Goal: Information Seeking & Learning: Learn about a topic

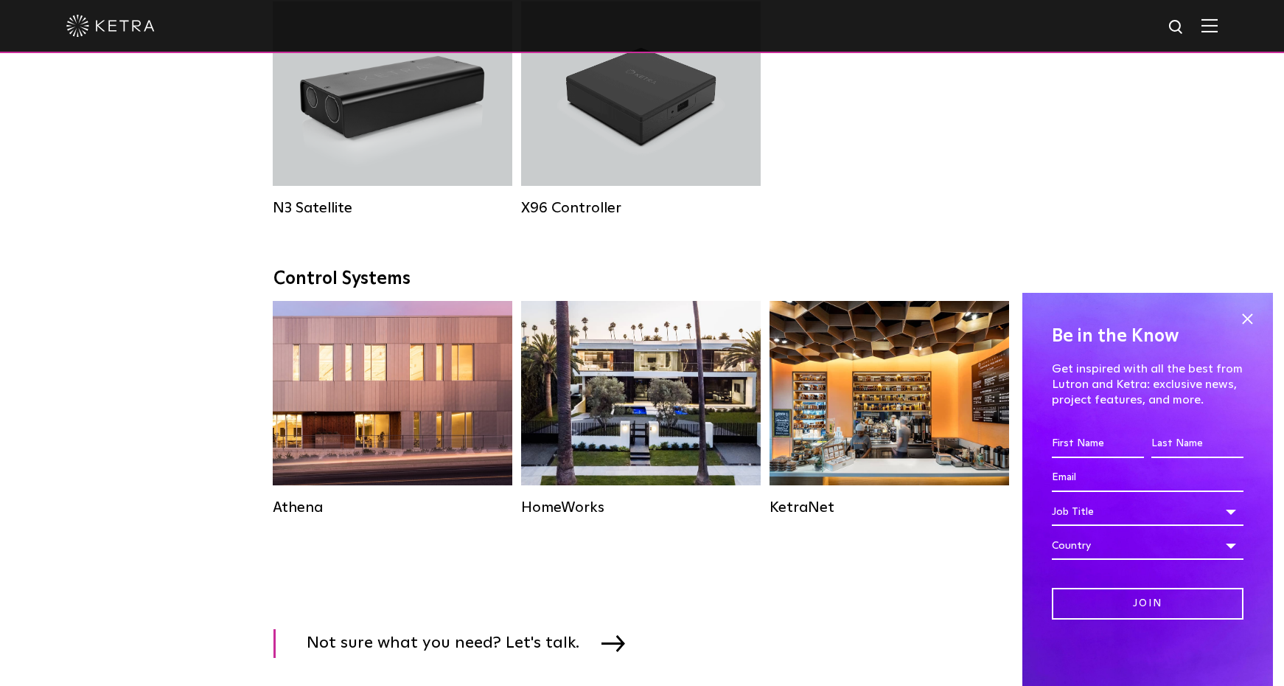
scroll to position [2006, 0]
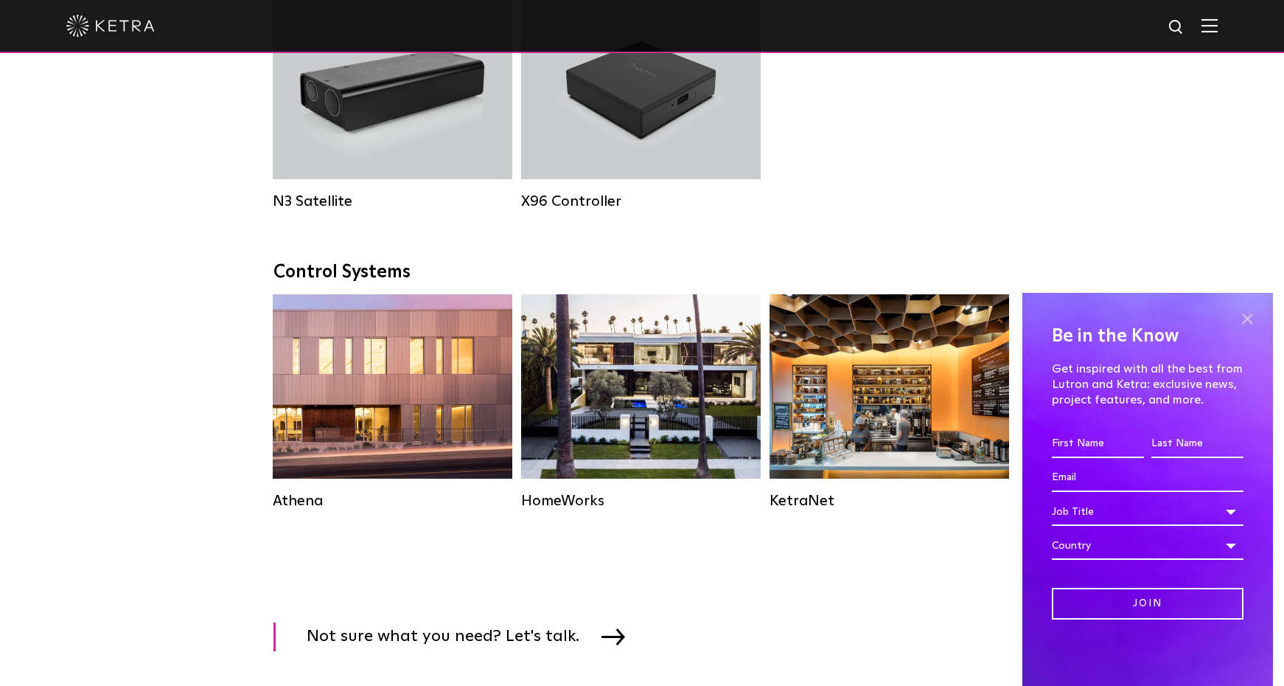
click at [1241, 324] on span at bounding box center [1247, 318] width 22 height 22
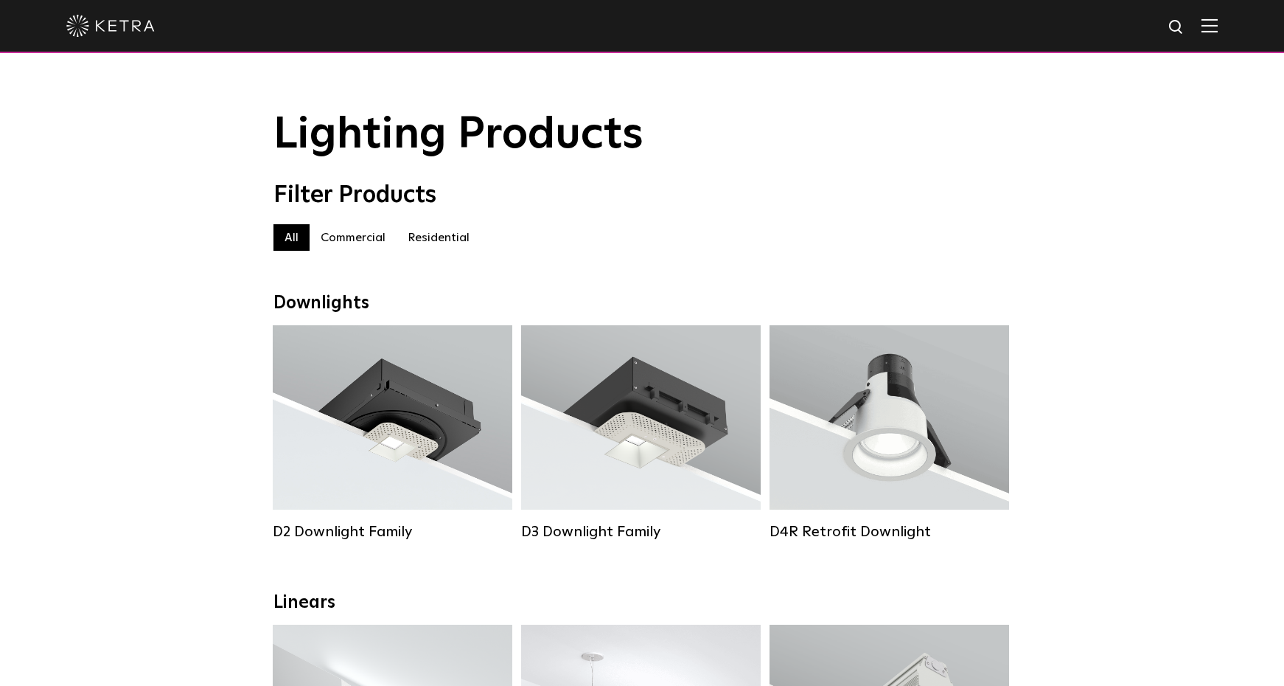
scroll to position [0, 0]
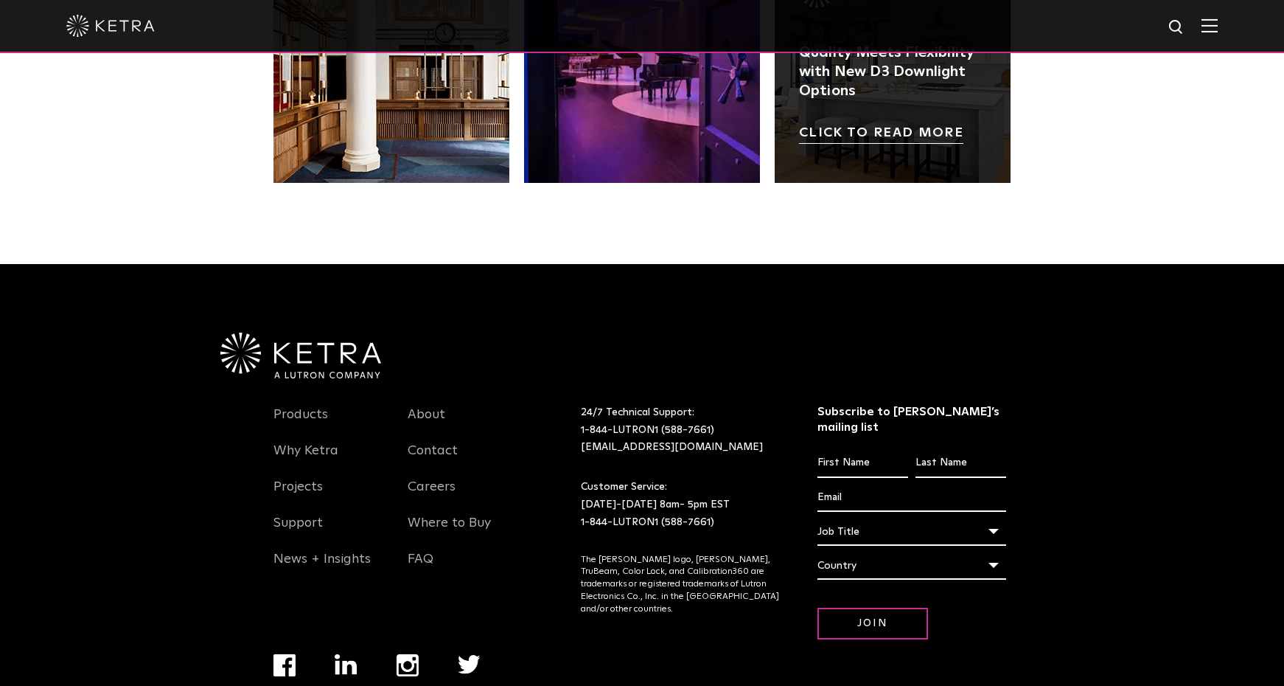
scroll to position [3093, 0]
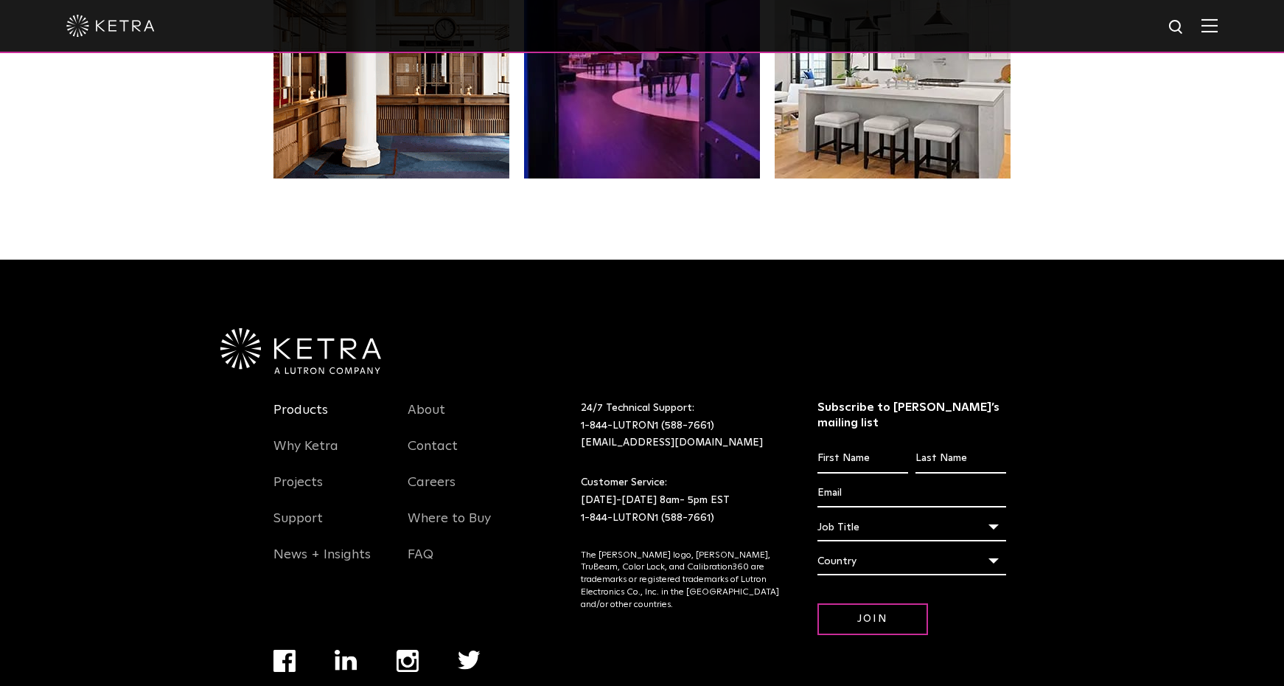
click at [316, 402] on link "Products" at bounding box center [300, 419] width 55 height 34
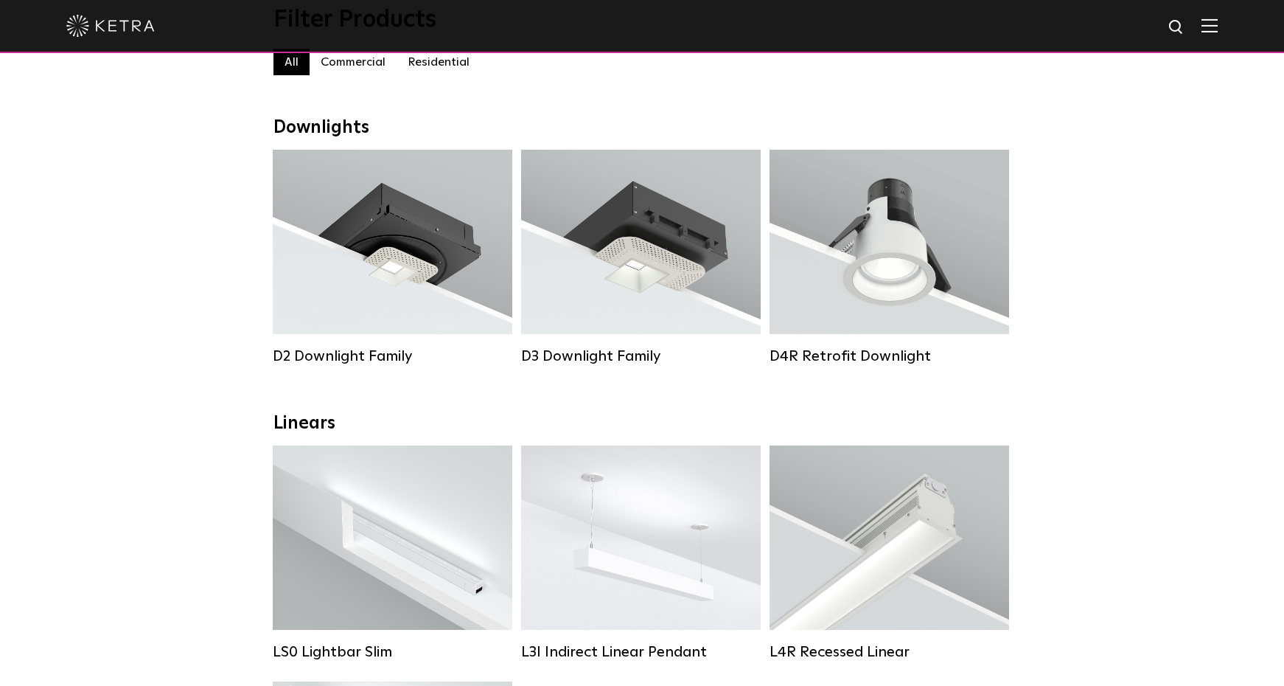
scroll to position [174, 0]
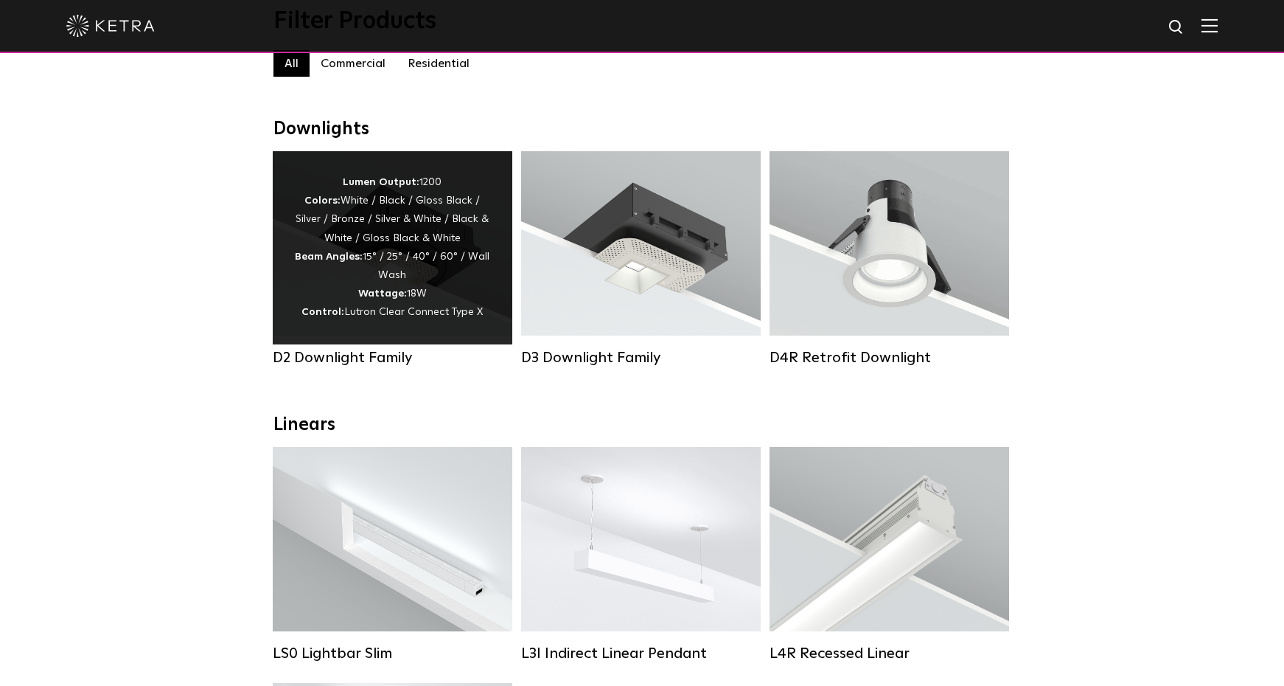
click at [433, 265] on div "Lumen Output: 1200 Colors: White / Black / Gloss Black / Silver / Bronze / Silv…" at bounding box center [392, 247] width 195 height 149
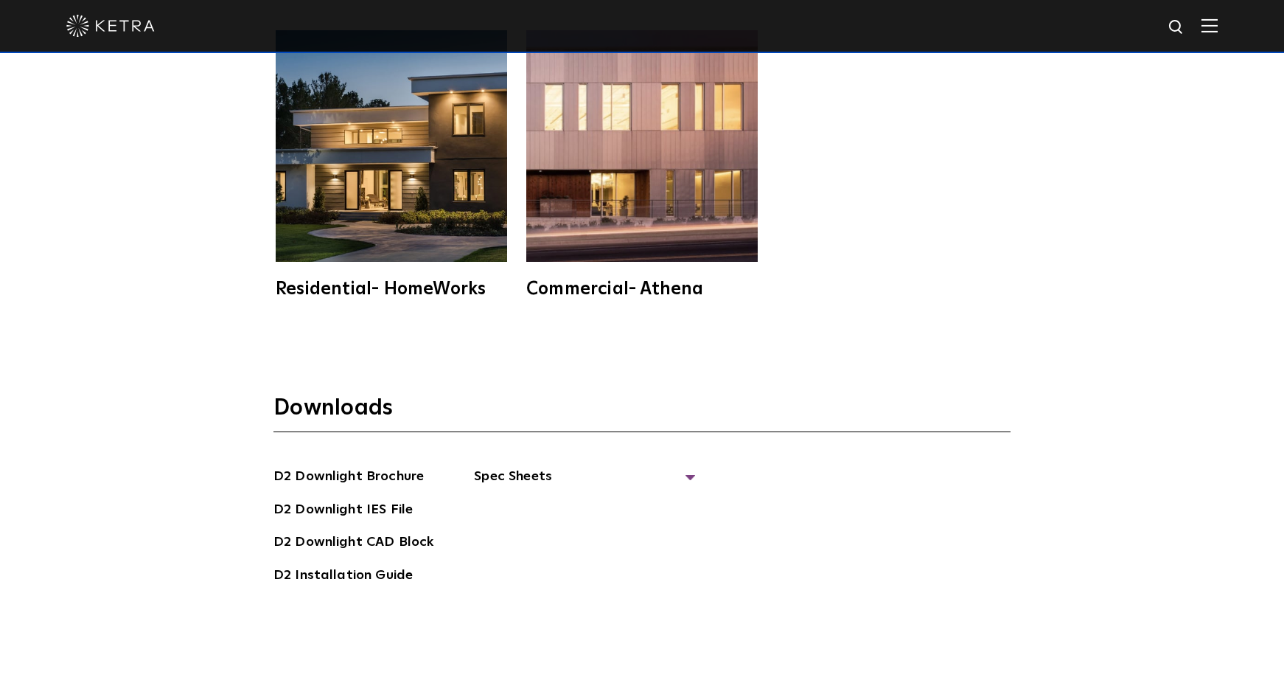
scroll to position [4036, 0]
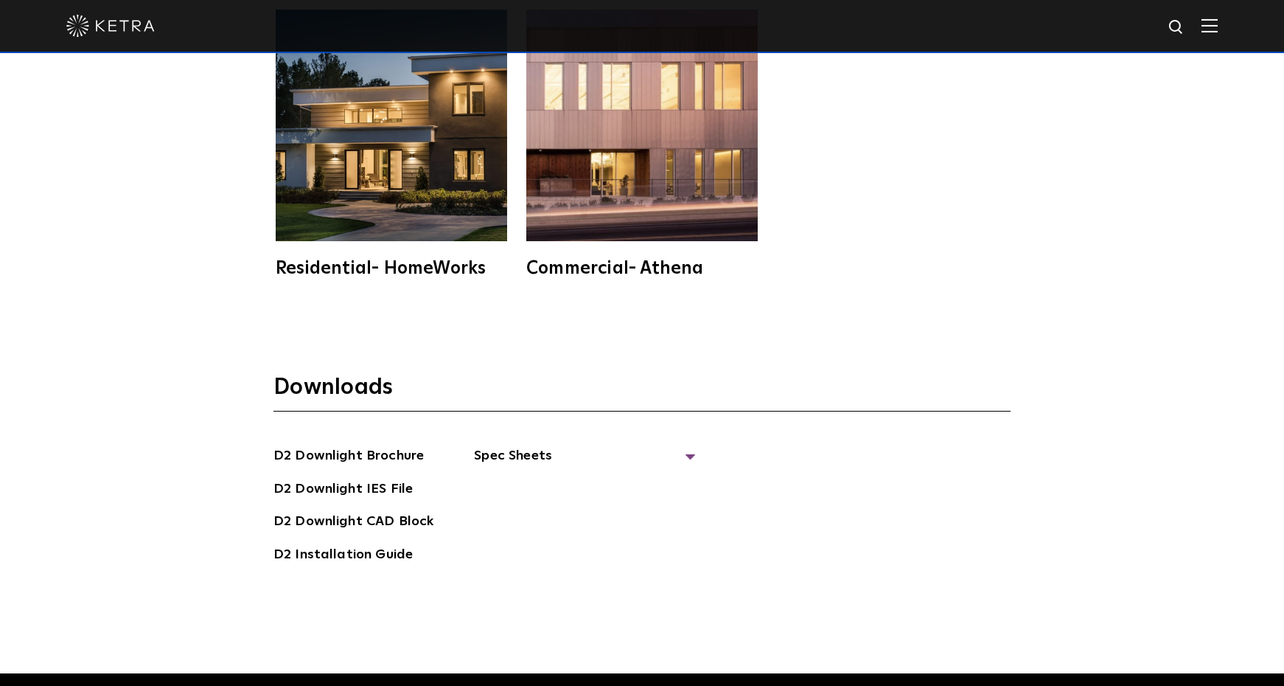
click at [448, 142] on img at bounding box center [391, 125] width 231 height 231
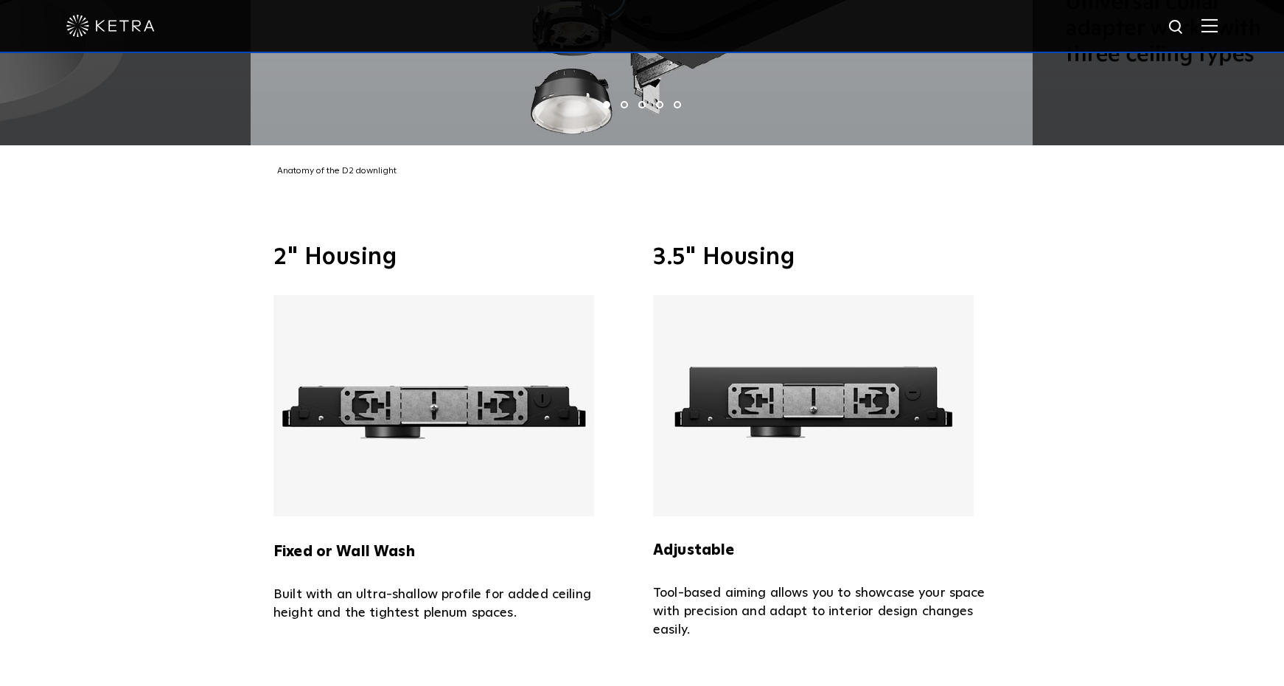
scroll to position [2988, 0]
